Goal: Task Accomplishment & Management: Manage account settings

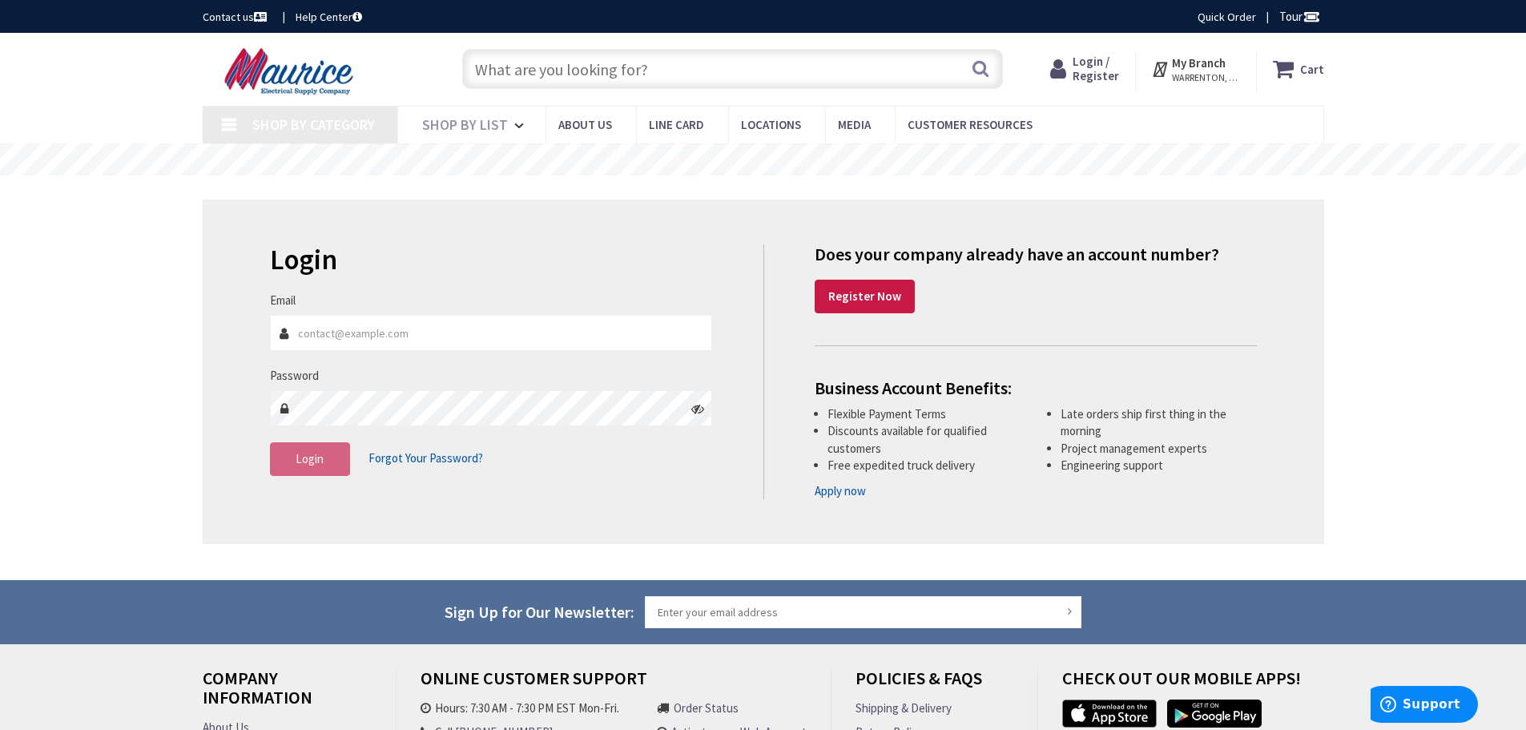
click at [389, 338] on input "Email" at bounding box center [491, 333] width 443 height 36
click at [386, 334] on input "Email" at bounding box center [491, 333] width 443 height 36
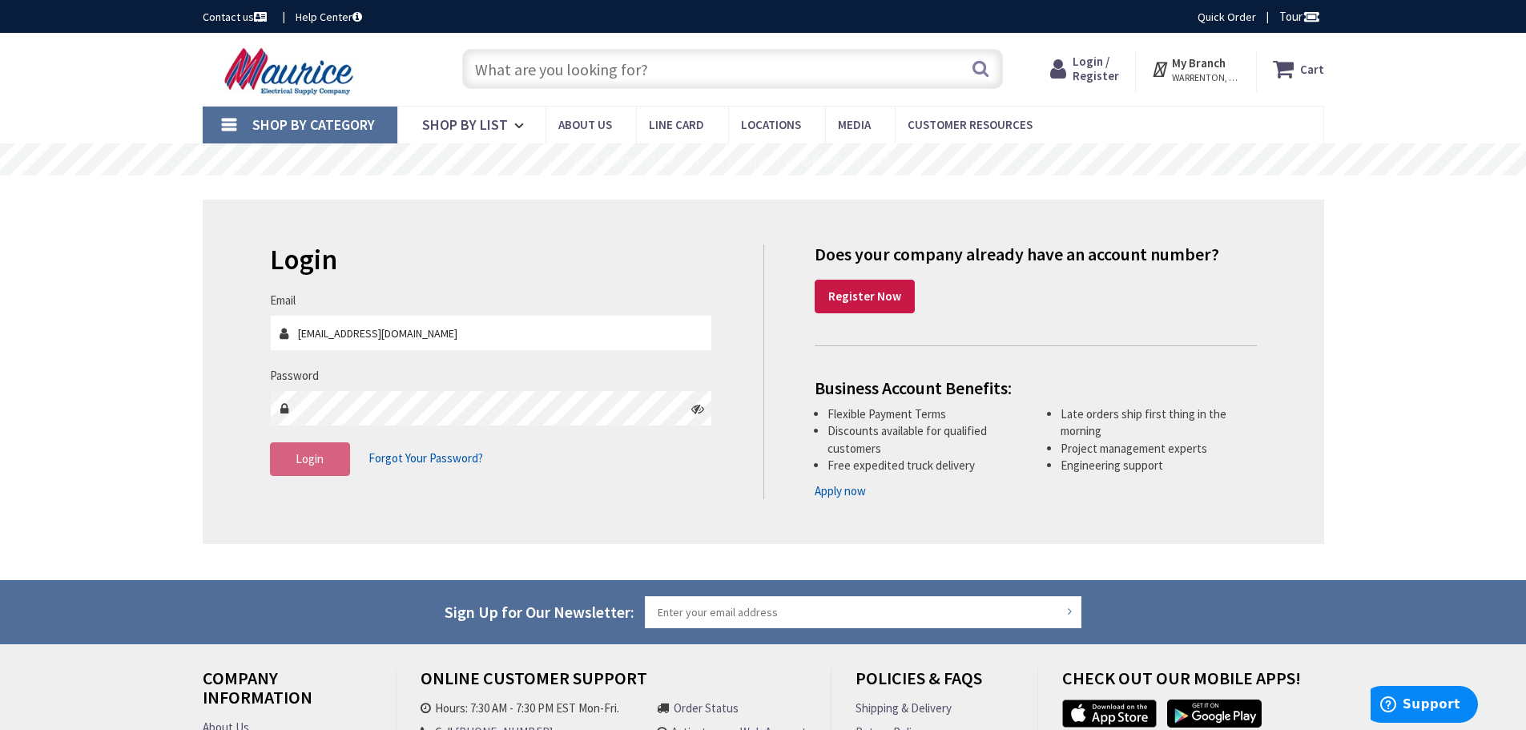
type input "[EMAIL_ADDRESS][DOMAIN_NAME]"
click at [313, 453] on span "Login" at bounding box center [310, 458] width 28 height 15
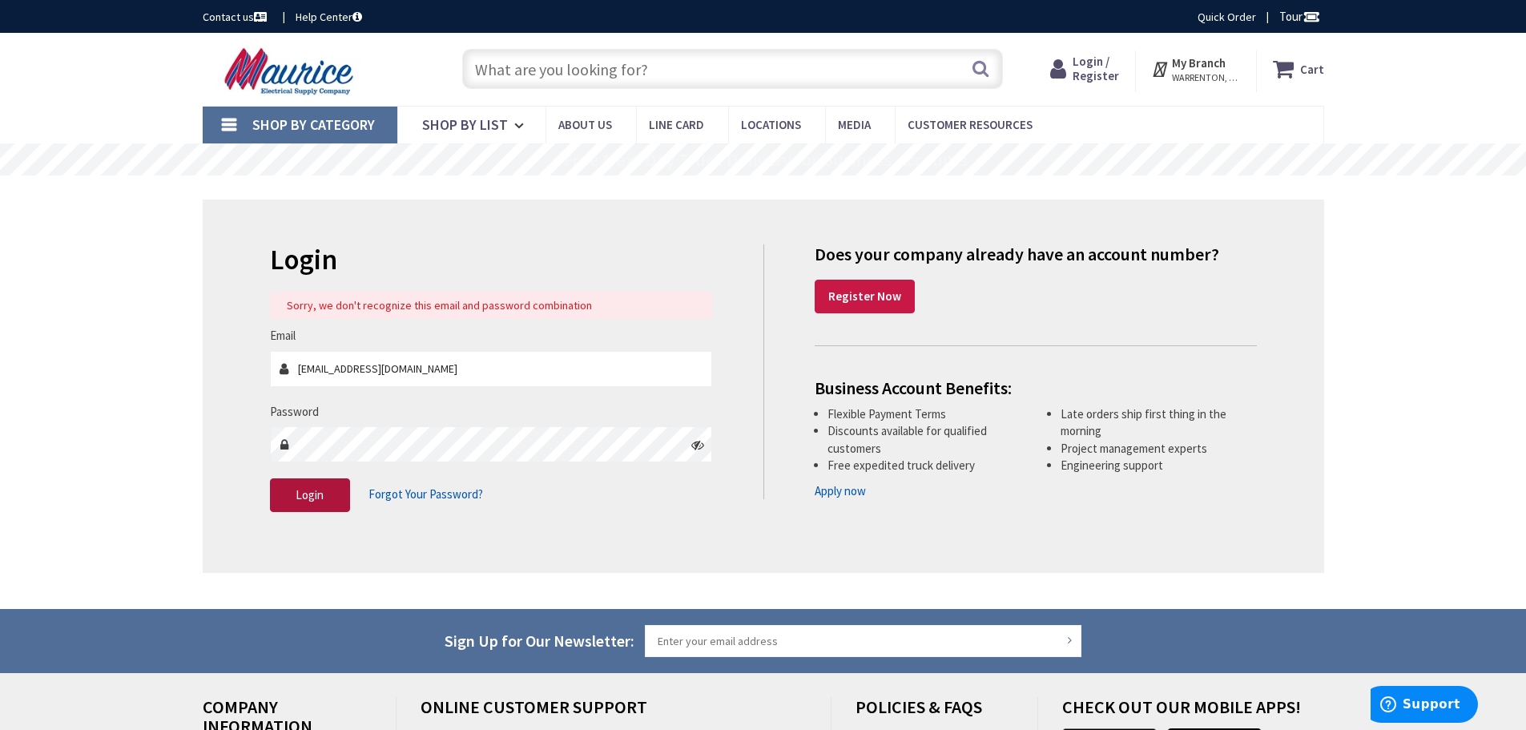
click at [310, 494] on span "Login" at bounding box center [310, 494] width 28 height 15
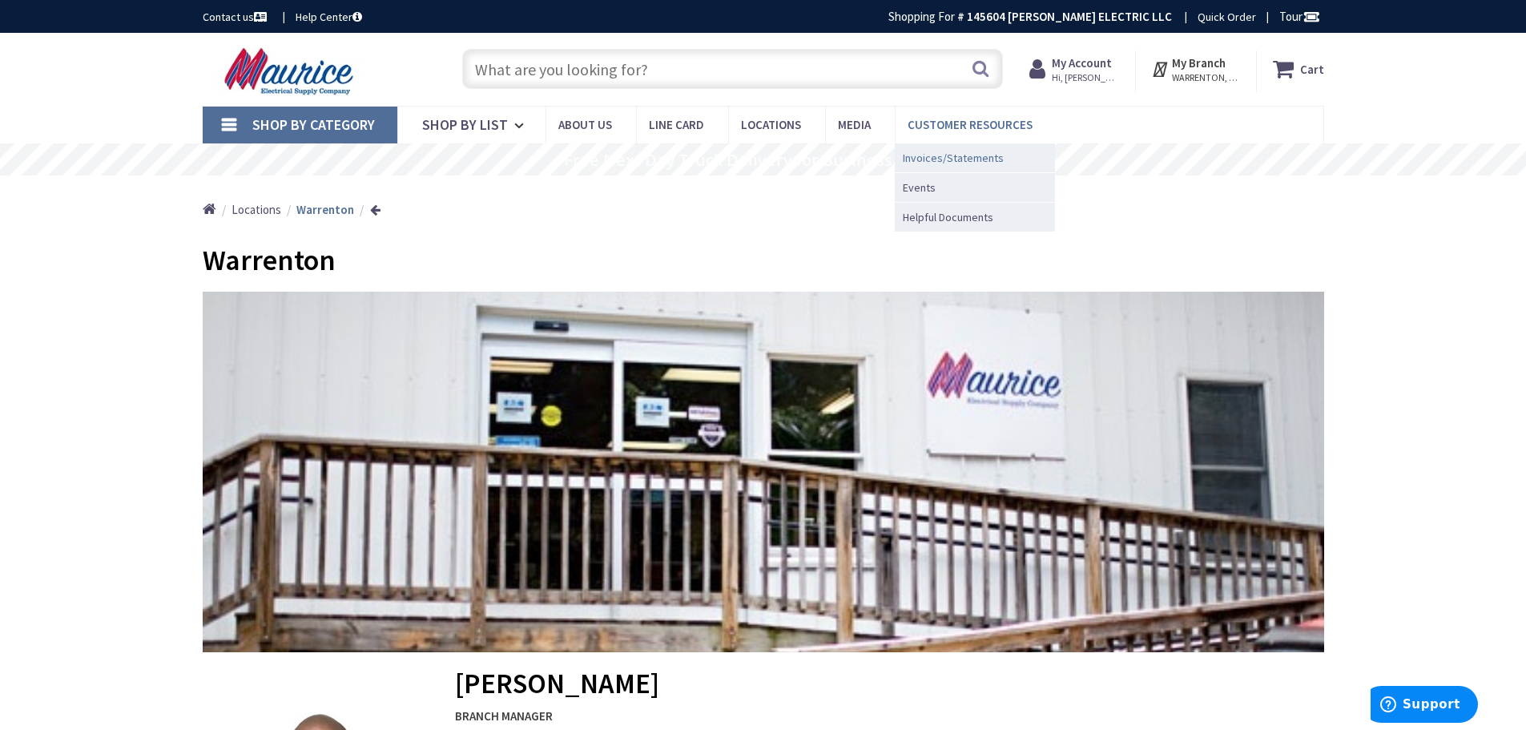
click at [950, 159] on span "Invoices/Statements" at bounding box center [953, 158] width 101 height 16
